Goal: Information Seeking & Learning: Learn about a topic

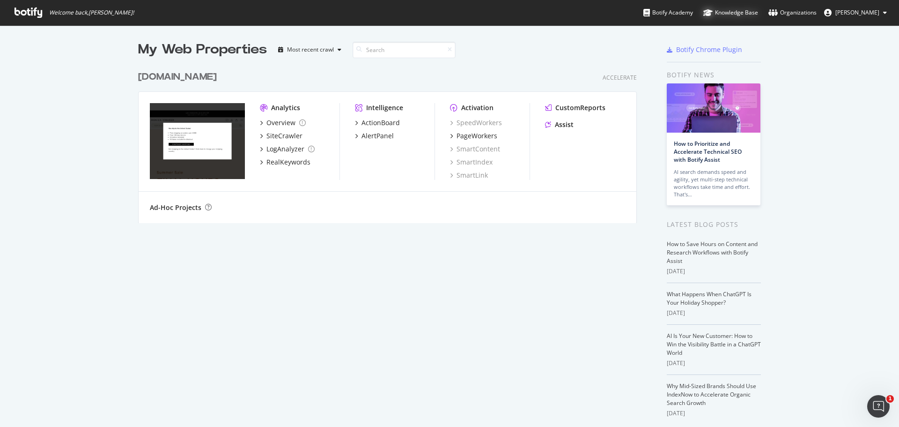
click at [755, 15] on div "Knowledge Base" at bounding box center [731, 12] width 55 height 9
